Goal: Task Accomplishment & Management: Use online tool/utility

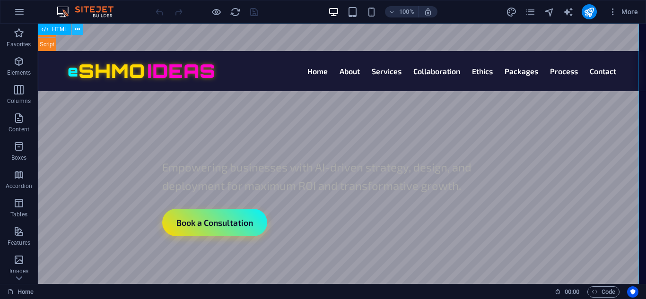
click at [76, 32] on icon at bounding box center [77, 30] width 5 height 10
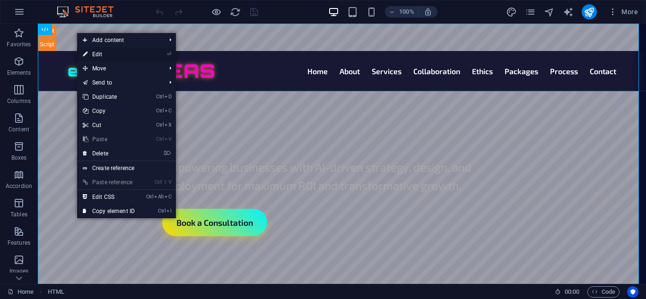
click at [103, 52] on link "⏎ Edit" at bounding box center [108, 54] width 63 height 14
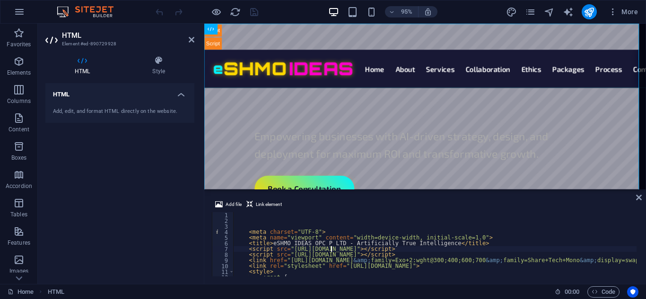
type textarea "<script src="[URL][DOMAIN_NAME]"></script>"
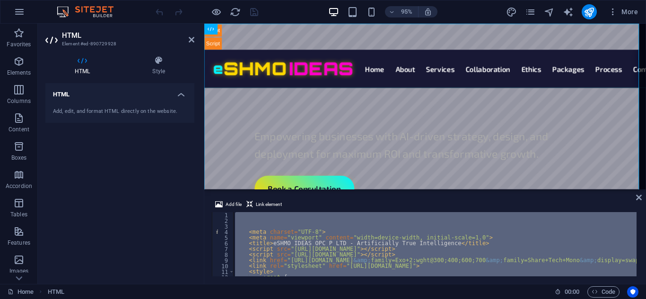
click at [313, 237] on div "< meta charset = "UTF-8" > < meta name = "viewport" content = "width=device-wid…" at bounding box center [434, 244] width 403 height 64
type textarea "<meta name="viewport" content="width=device-width, initial-scale=1.0">"
click at [301, 243] on div "< meta charset = "UTF-8" > < meta name = "viewport" content = "width=device-wid…" at bounding box center [434, 244] width 403 height 64
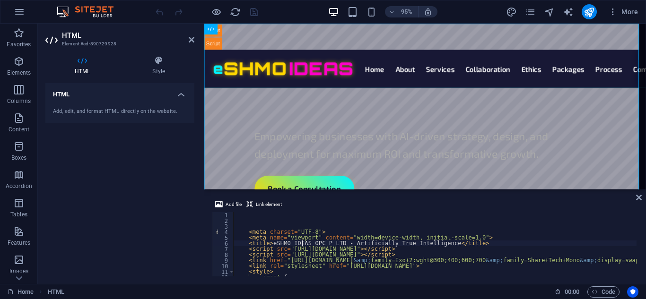
type textarea "<script src="[URL][DOMAIN_NAME]"></script>"
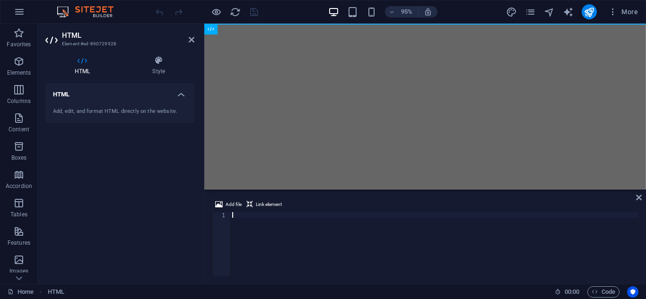
paste textarea "</script>"
type textarea "</script>"
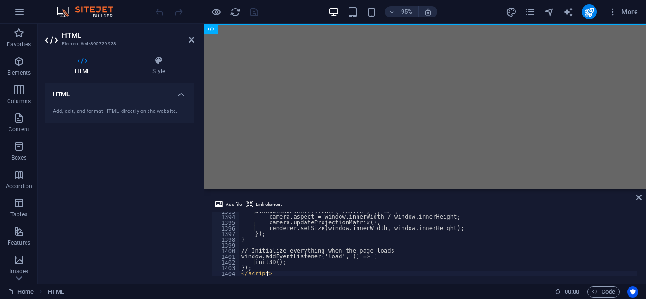
scroll to position [7899, 0]
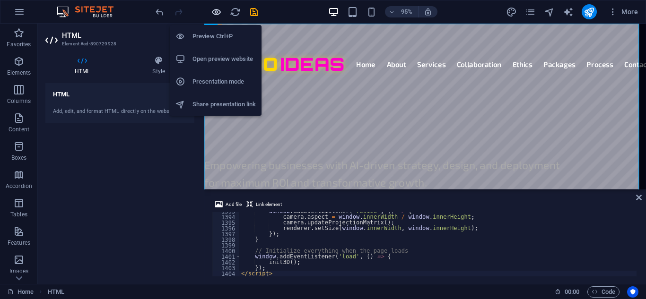
click at [212, 10] on icon "button" at bounding box center [216, 12] width 11 height 11
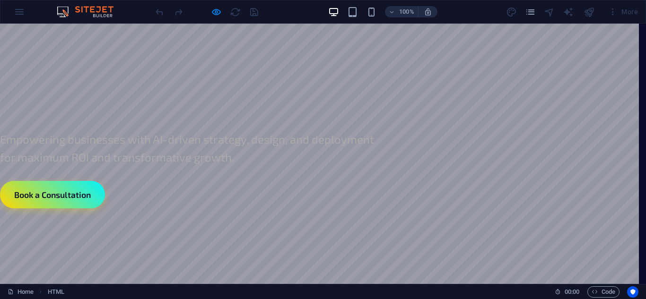
scroll to position [0, 0]
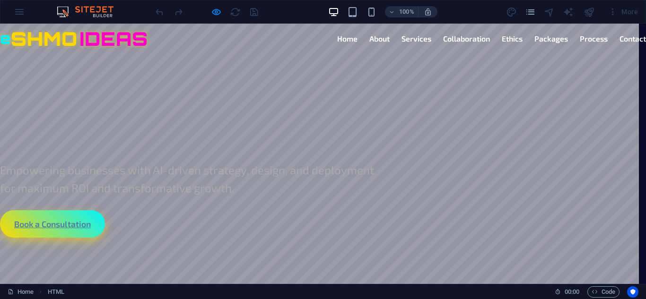
click at [70, 226] on link "Book a Consultation" at bounding box center [52, 223] width 105 height 27
click at [68, 226] on link "Book a Consultation" at bounding box center [52, 223] width 105 height 27
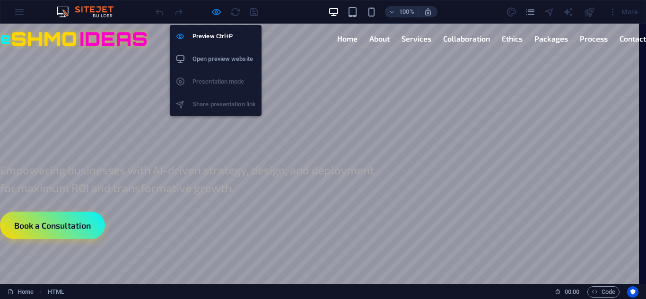
click at [225, 59] on h6 "Open preview website" at bounding box center [223, 58] width 63 height 11
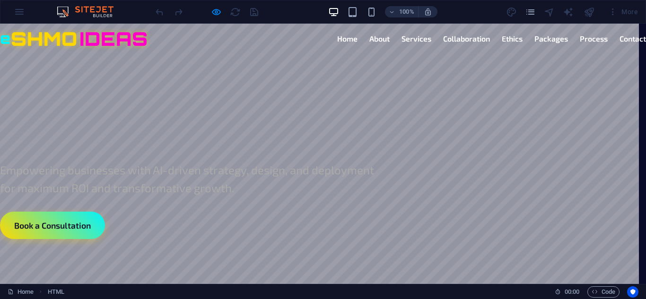
click at [107, 90] on section "Artificially True Intelligence Empowering businesses with AI-driven strategy, d…" at bounding box center [323, 184] width 646 height 260
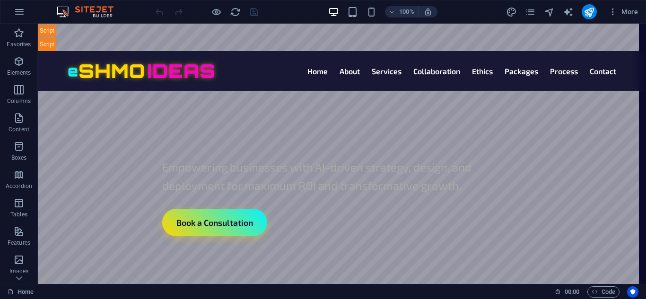
scroll to position [662, 0]
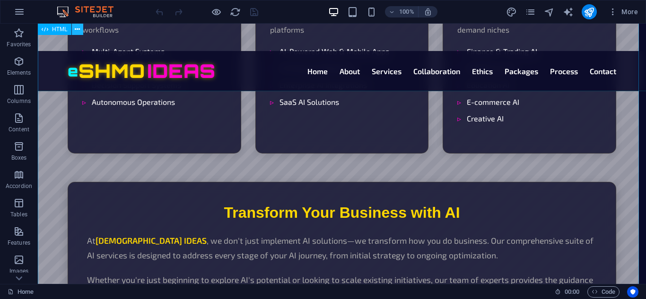
click at [77, 29] on icon at bounding box center [77, 30] width 5 height 10
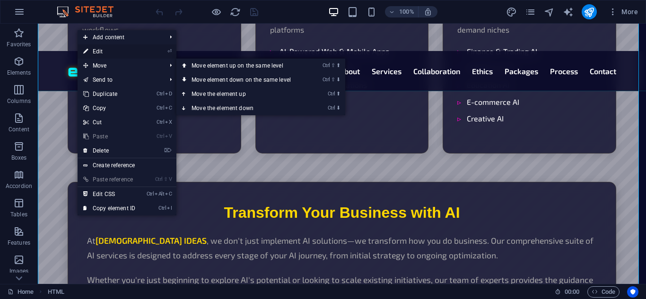
click at [101, 52] on link "⏎ Edit" at bounding box center [109, 51] width 63 height 14
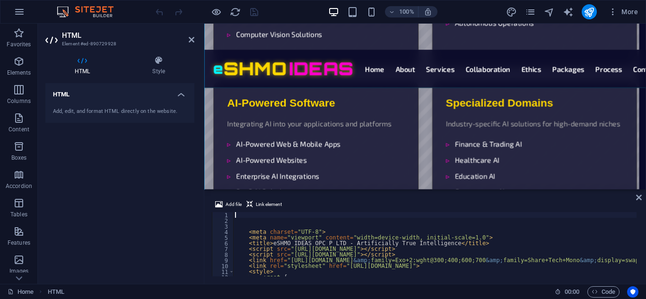
scroll to position [600, 0]
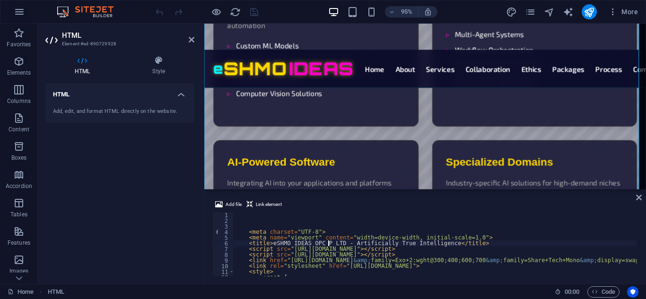
type textarea "<title>eSHMO IDEAS OPC P LTD - Artificially True Intelligence</title>"
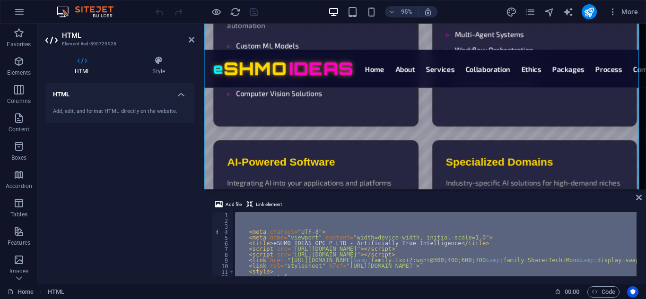
scroll to position [0, 0]
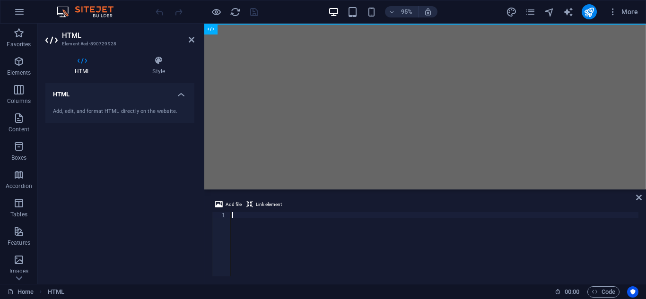
type textarea "</script>"
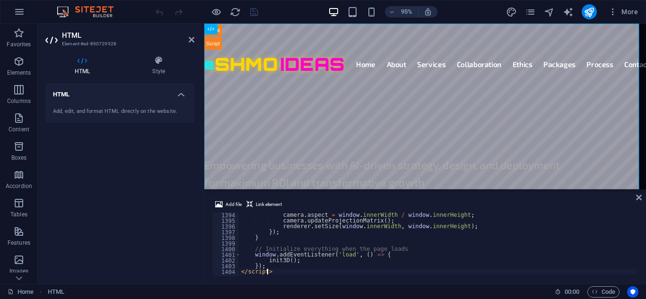
scroll to position [7901, 0]
click at [262, 202] on span "Link element" at bounding box center [269, 204] width 26 height 11
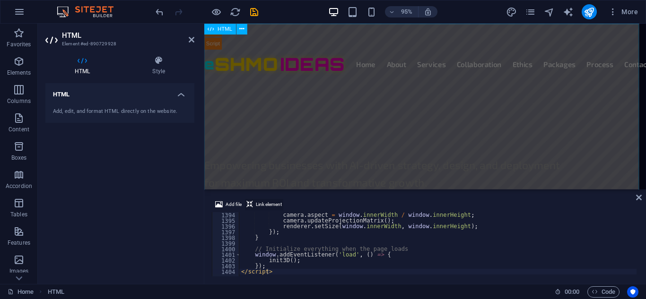
click at [263, 203] on span "Link element" at bounding box center [269, 204] width 26 height 11
click at [264, 202] on span "Link element" at bounding box center [269, 204] width 26 height 11
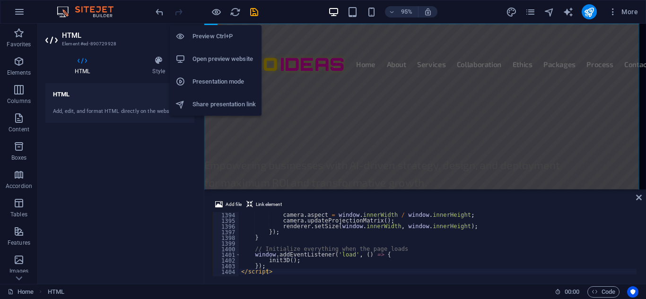
click at [223, 59] on h6 "Open preview website" at bounding box center [223, 58] width 63 height 11
